Goal: Entertainment & Leisure: Consume media (video, audio)

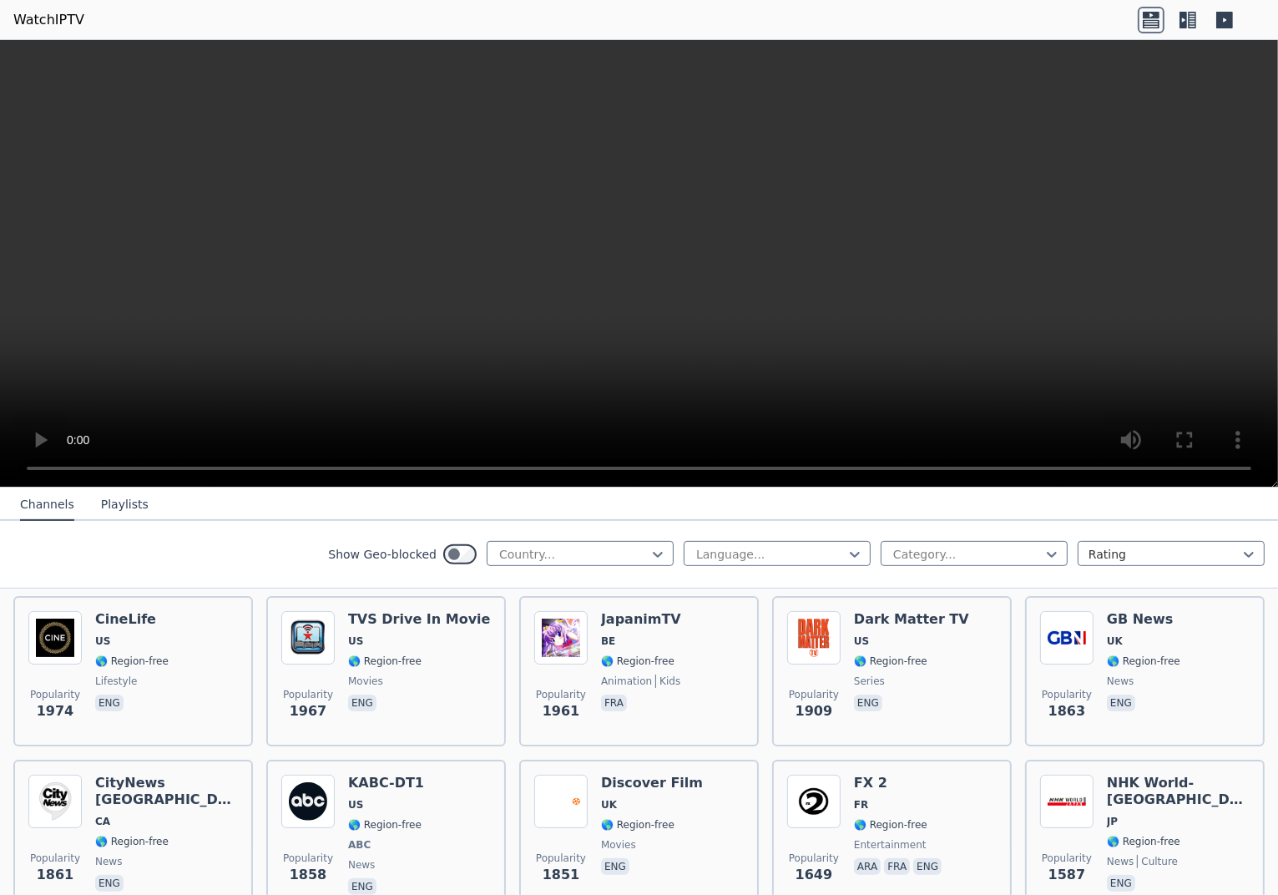
scroll to position [844, 0]
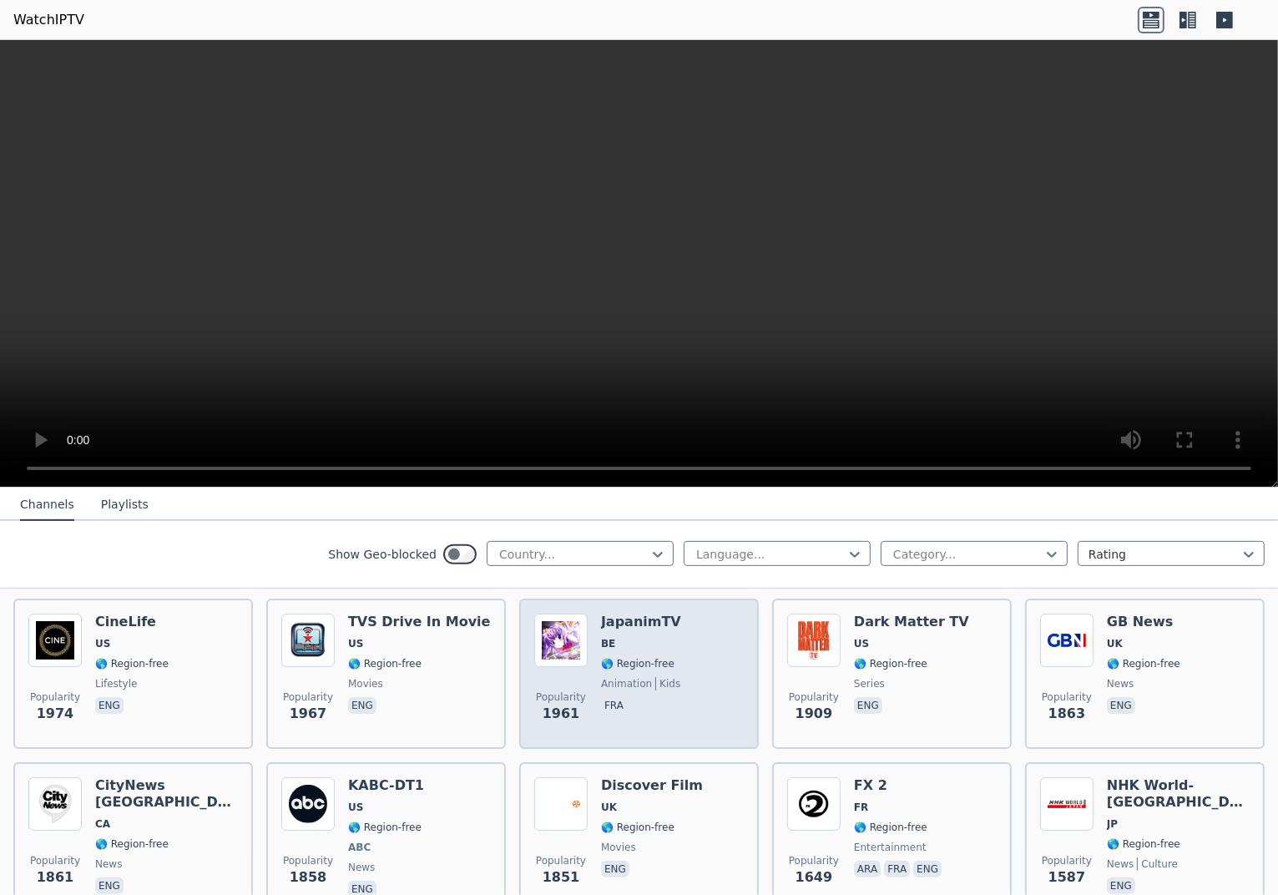
click at [603, 657] on span "🌎 Region-free" at bounding box center [637, 663] width 73 height 13
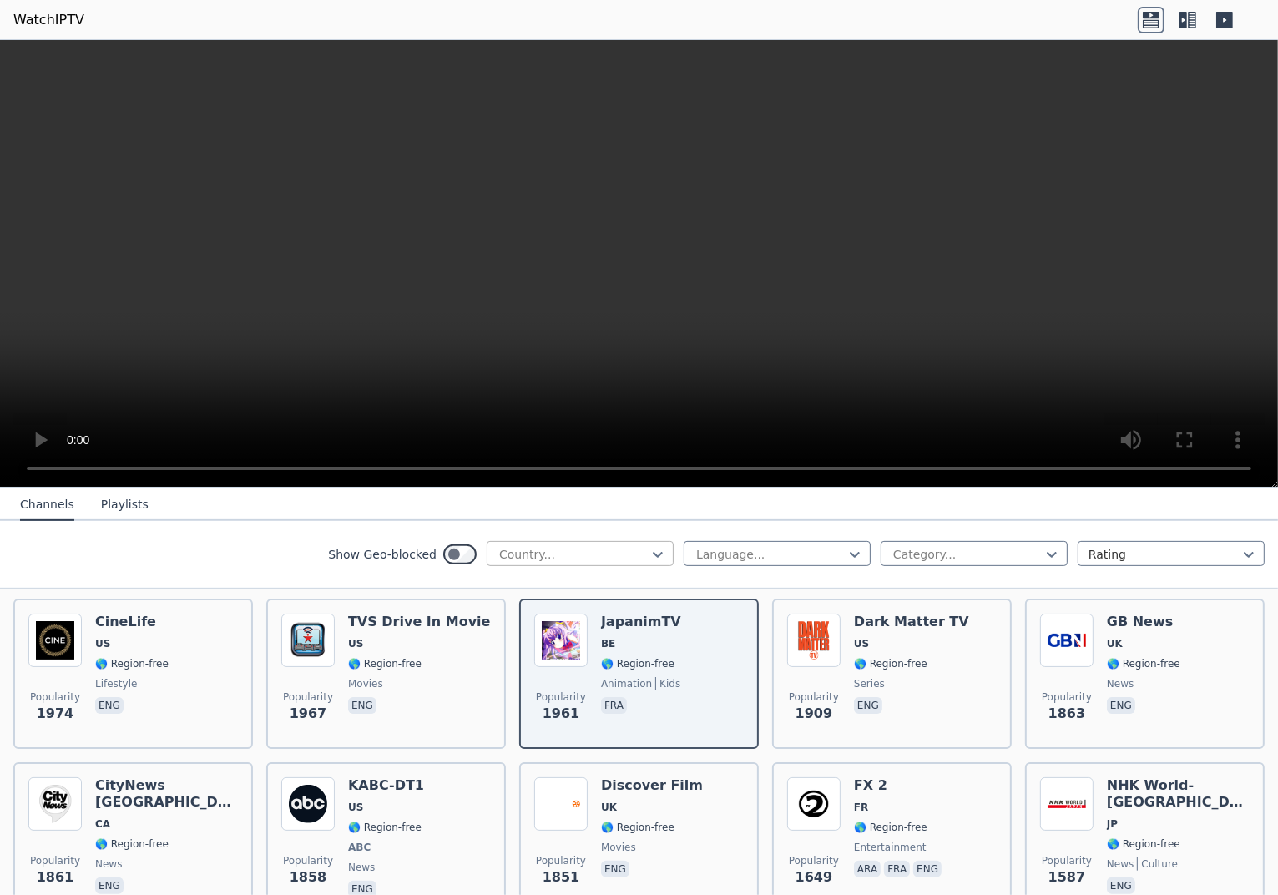
click at [608, 553] on div at bounding box center [574, 554] width 152 height 17
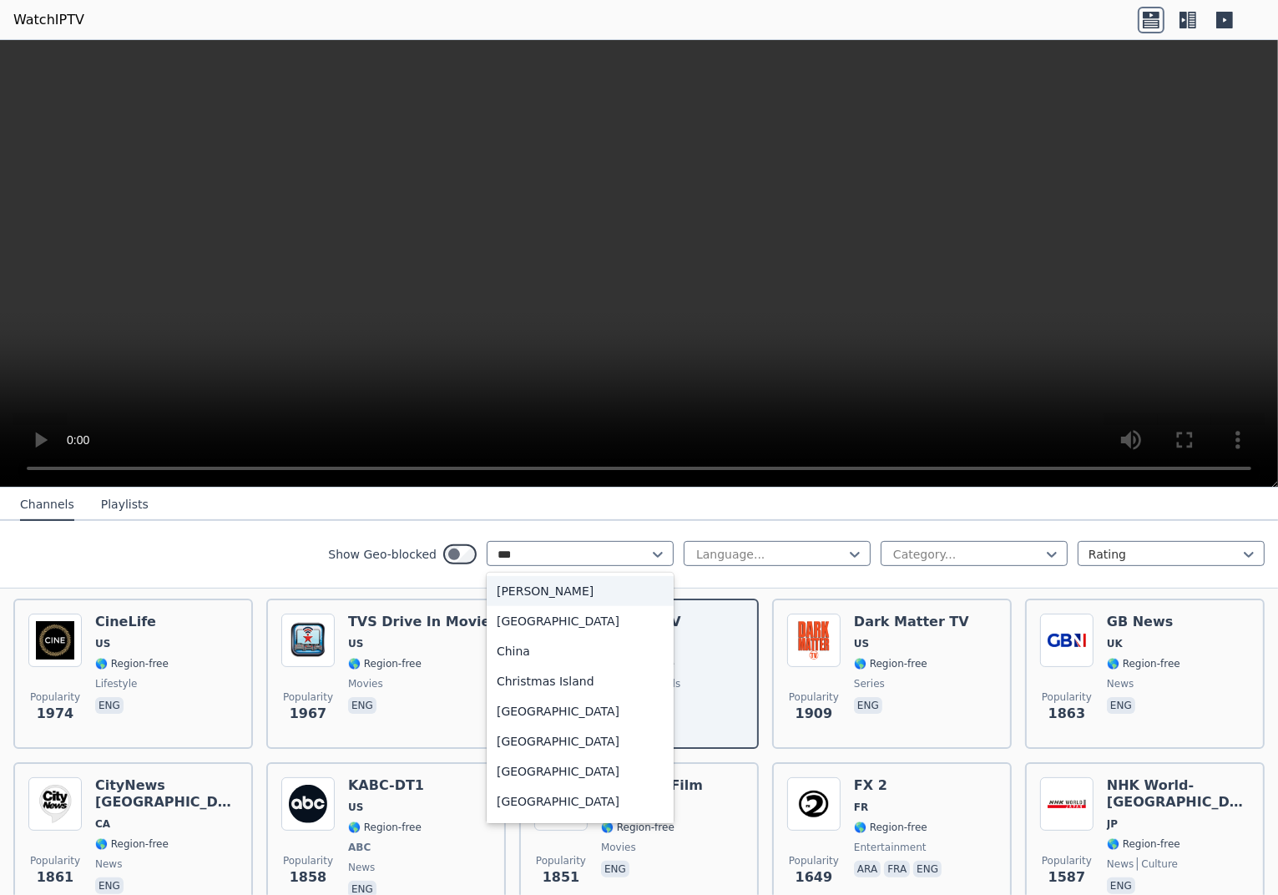
type input "****"
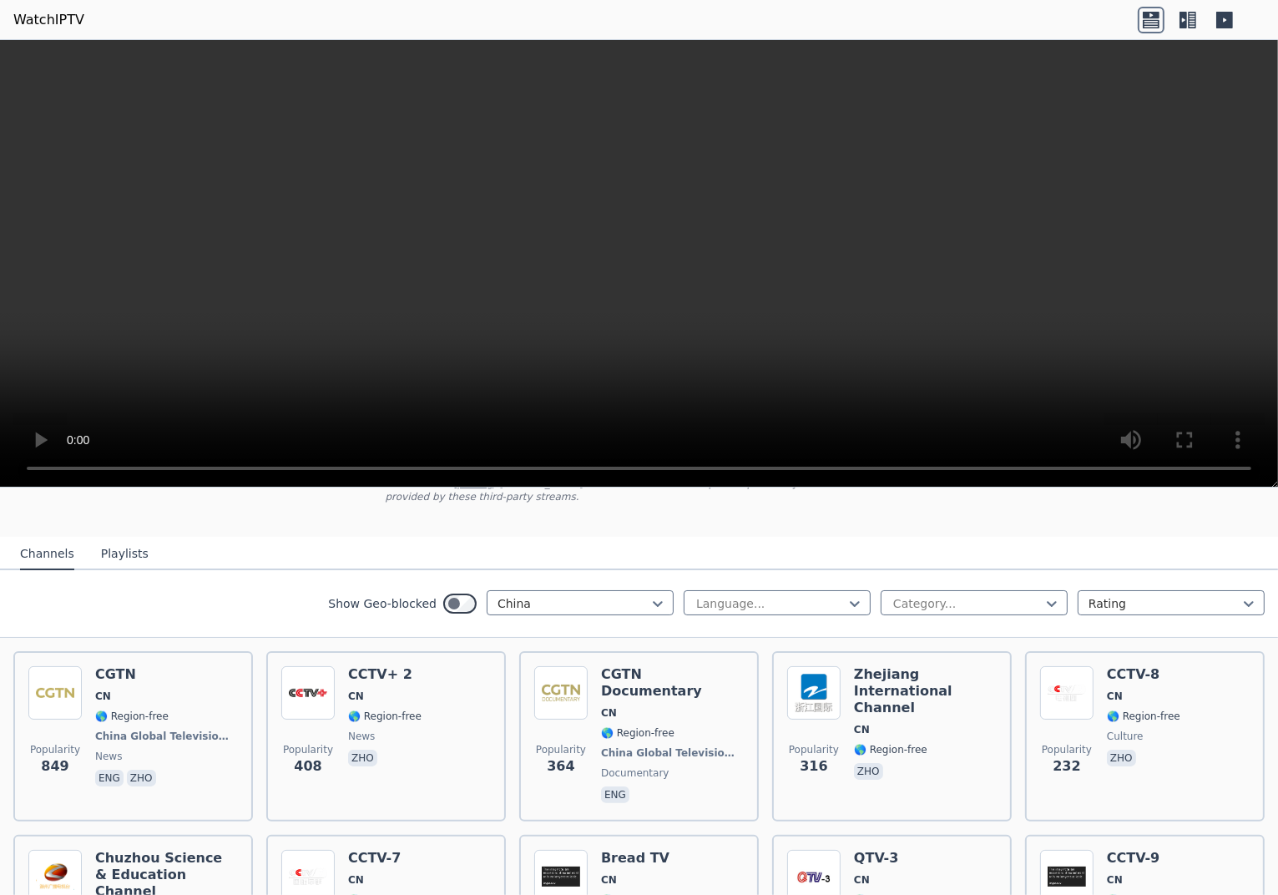
scroll to position [146, 0]
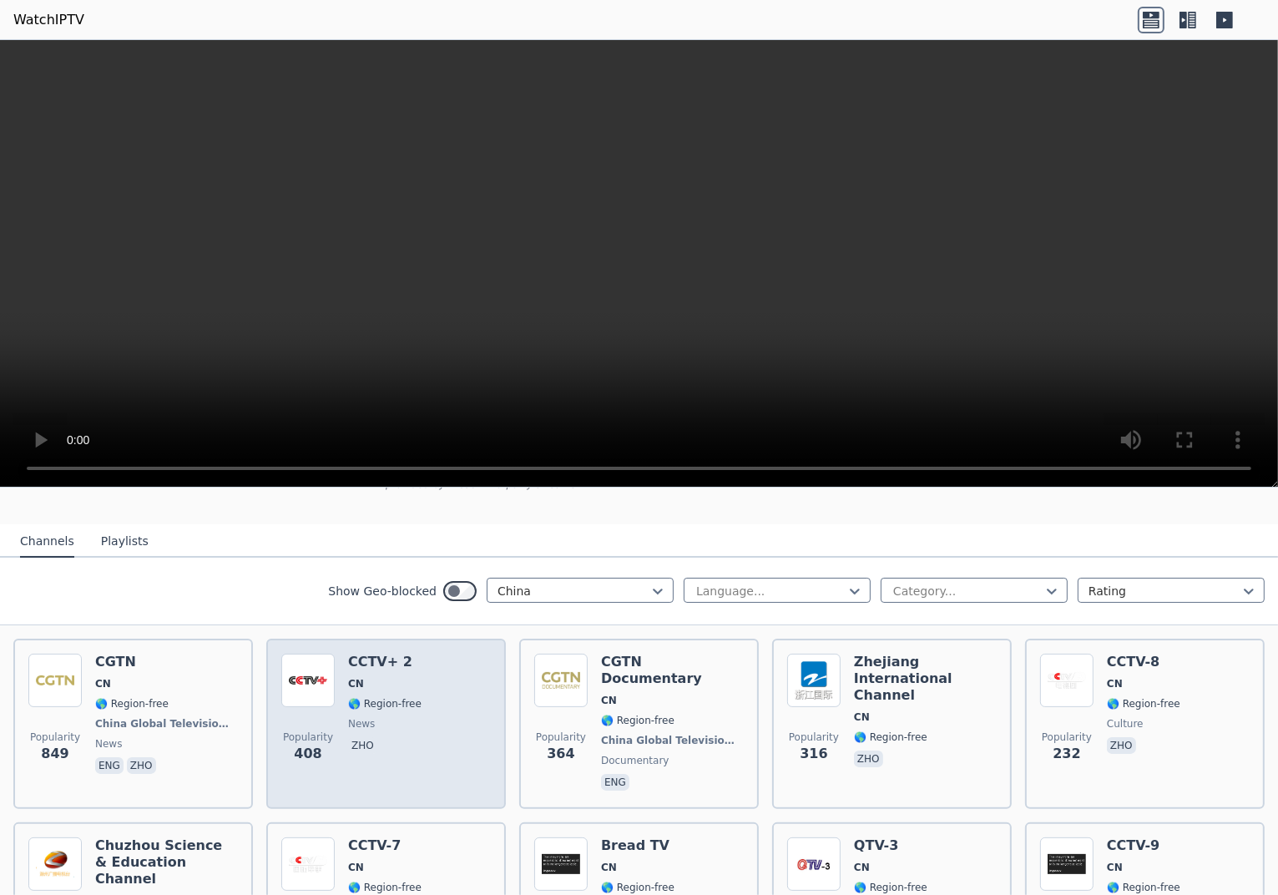
click at [365, 654] on h6 "CCTV+ 2" at bounding box center [384, 662] width 73 height 17
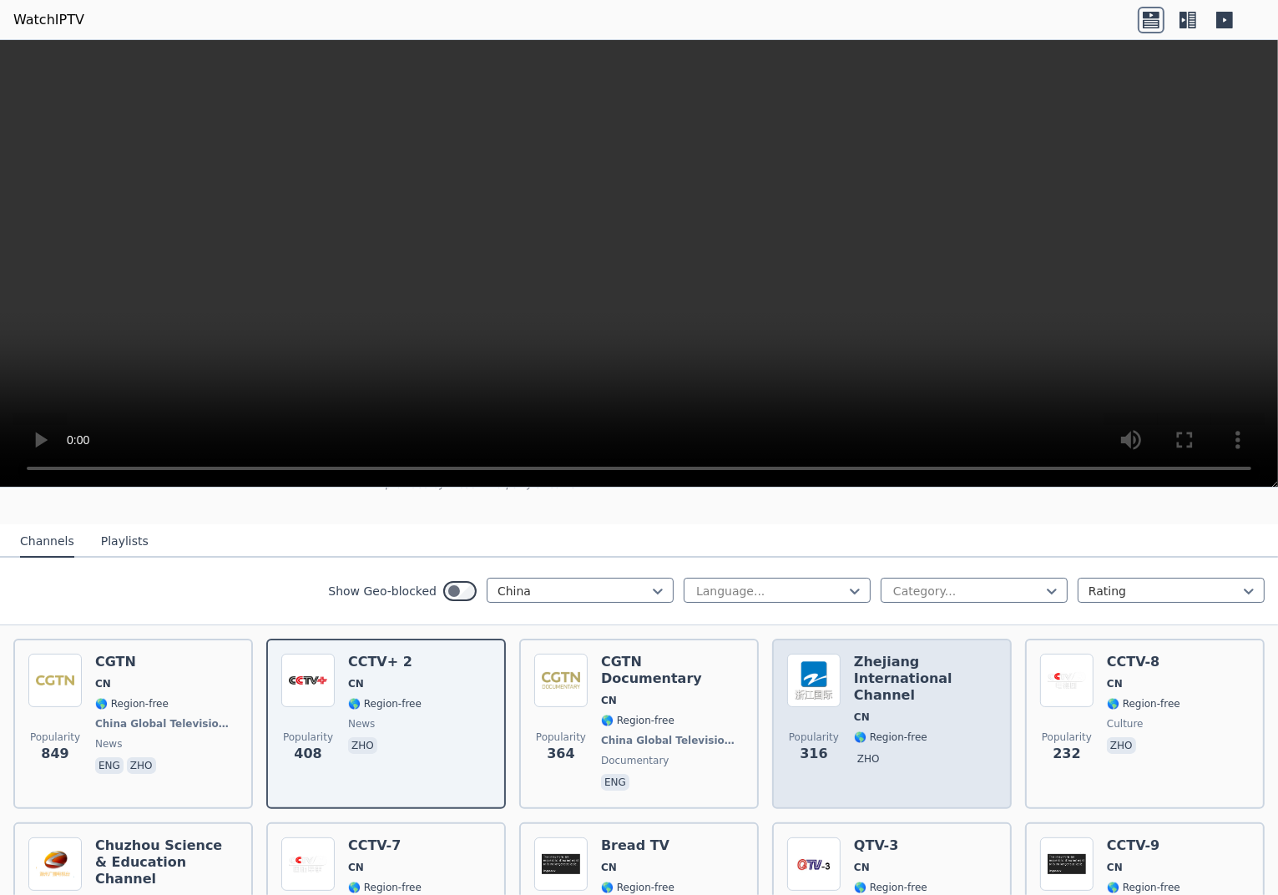
click at [868, 693] on div "Zhejiang International Channel CN 🌎 Region-free zho" at bounding box center [925, 724] width 143 height 140
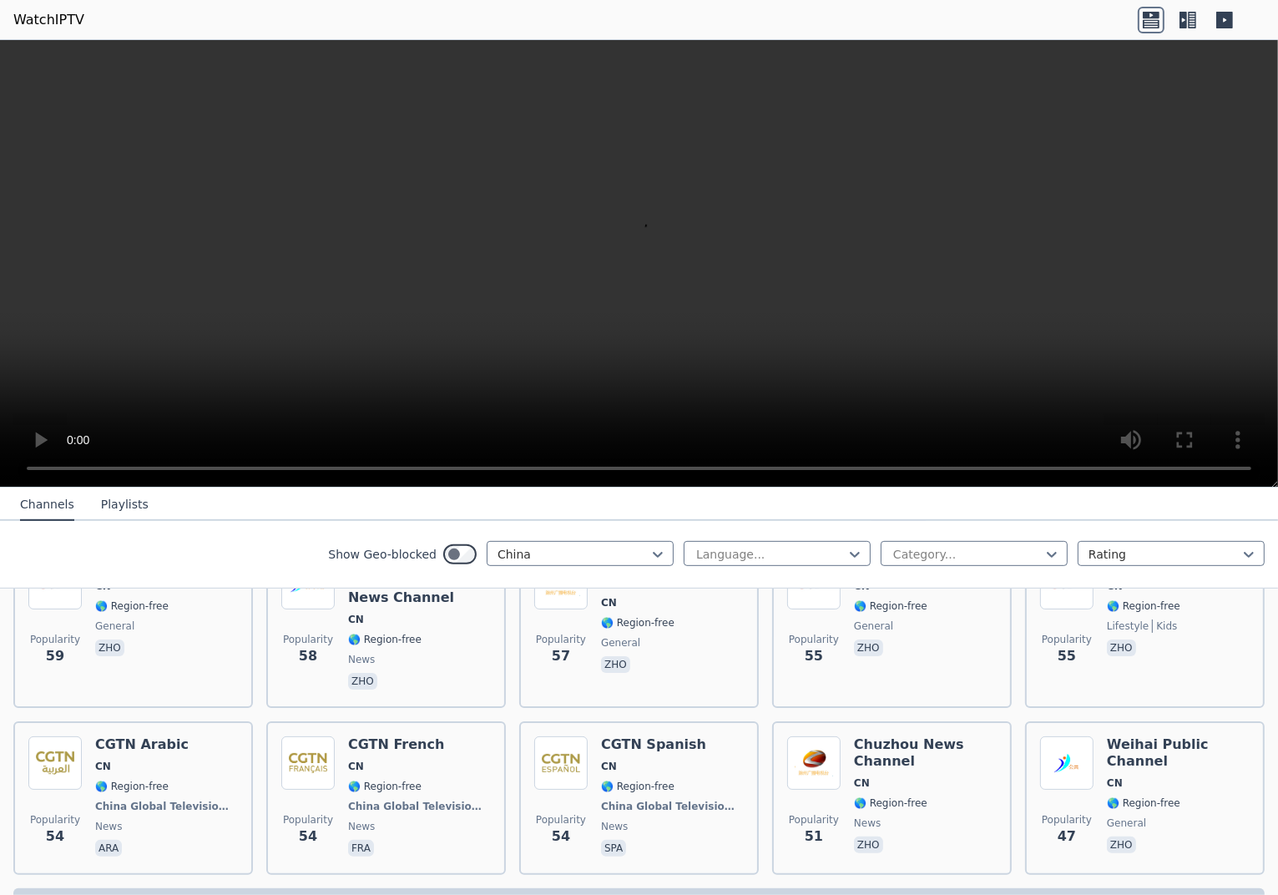
scroll to position [0, 0]
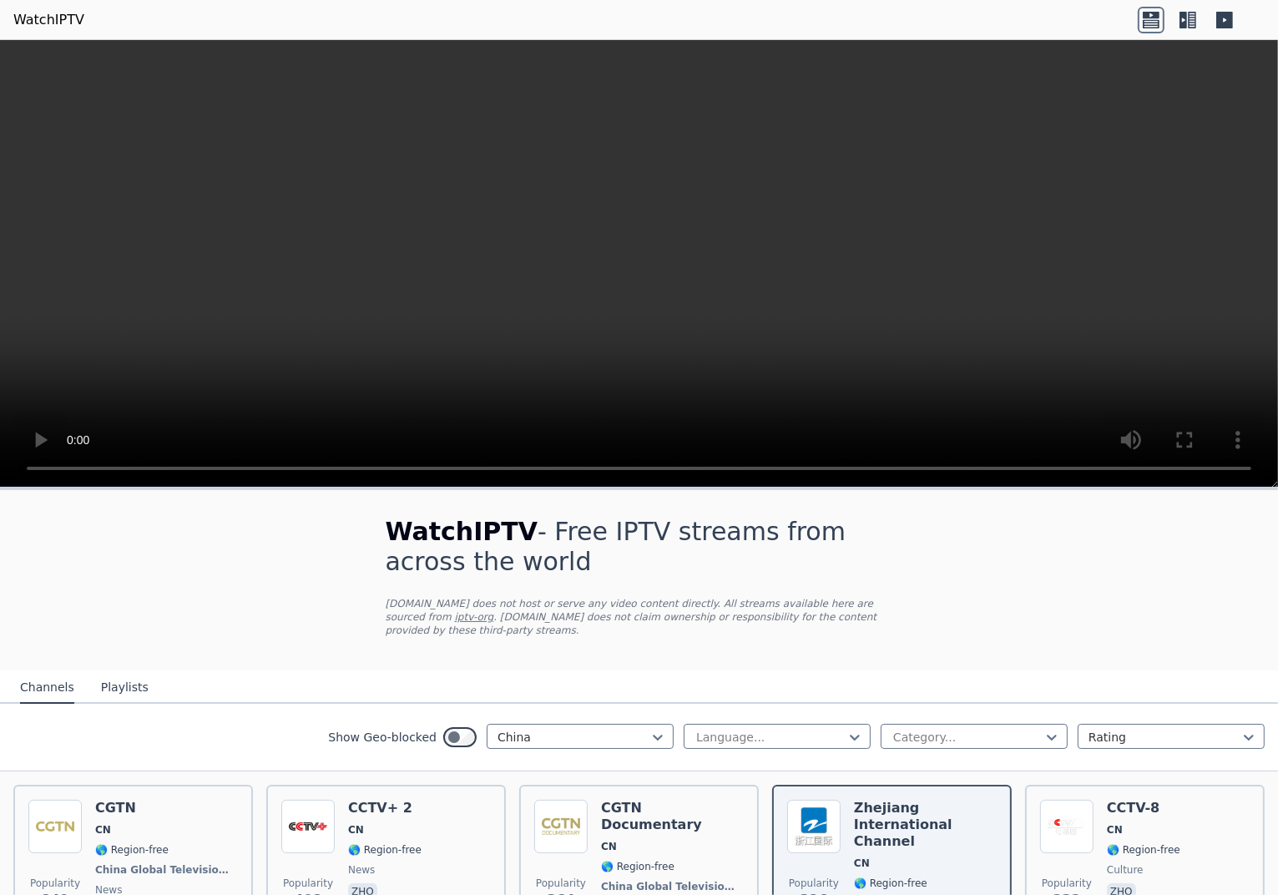
click at [951, 319] on video at bounding box center [639, 264] width 1278 height 448
